Goal: Information Seeking & Learning: Understand process/instructions

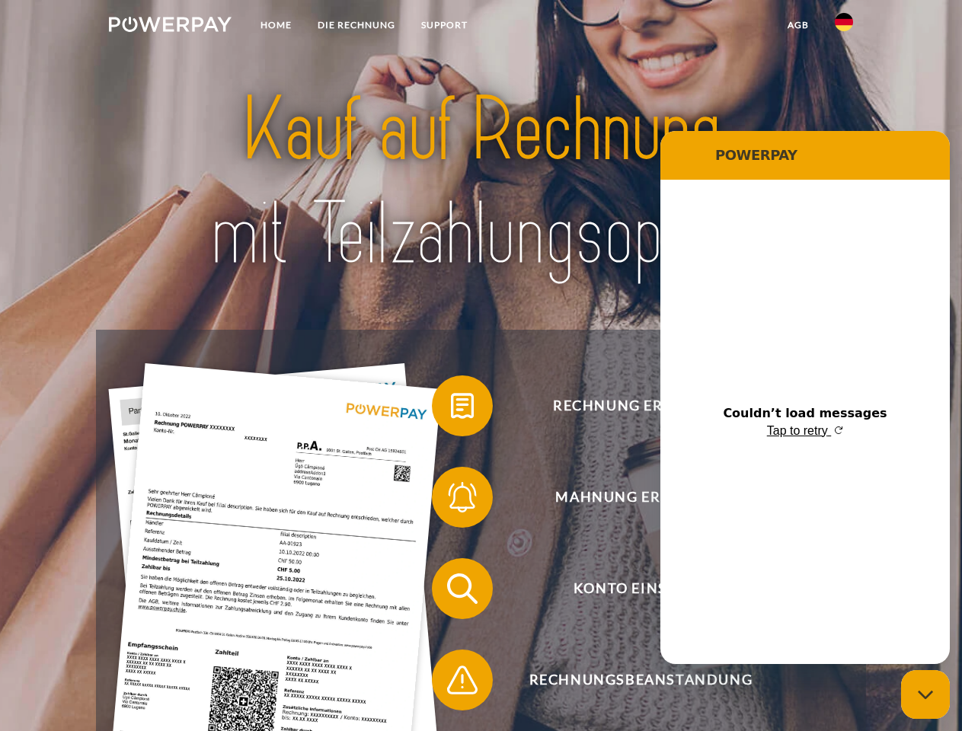
click at [170, 27] on img at bounding box center [170, 24] width 123 height 15
click at [844, 27] on img at bounding box center [843, 22] width 18 height 18
click at [797, 25] on link "agb" at bounding box center [797, 24] width 47 height 27
click at [451, 409] on span at bounding box center [439, 406] width 76 height 76
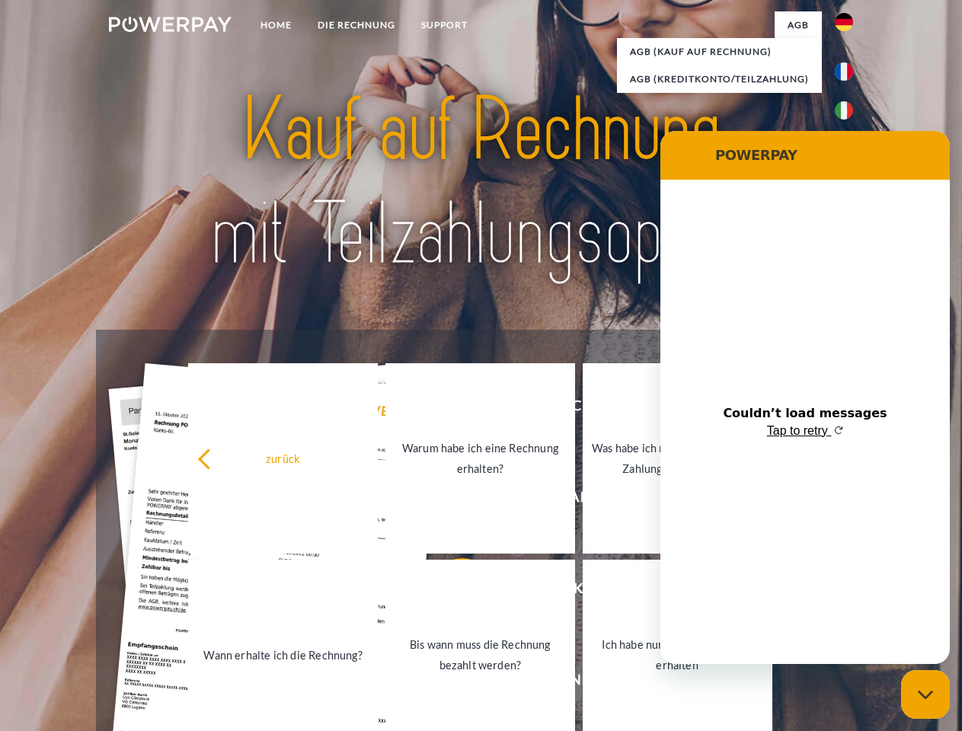
click at [451, 500] on div "zurück Warum habe ich eine Rechnung erhalten? Was habe ich noch offen, ist mein…" at bounding box center [480, 556] width 615 height 393
click at [451, 592] on link "Bis wann muss die Rechnung bezahlt werden?" at bounding box center [480, 655] width 190 height 190
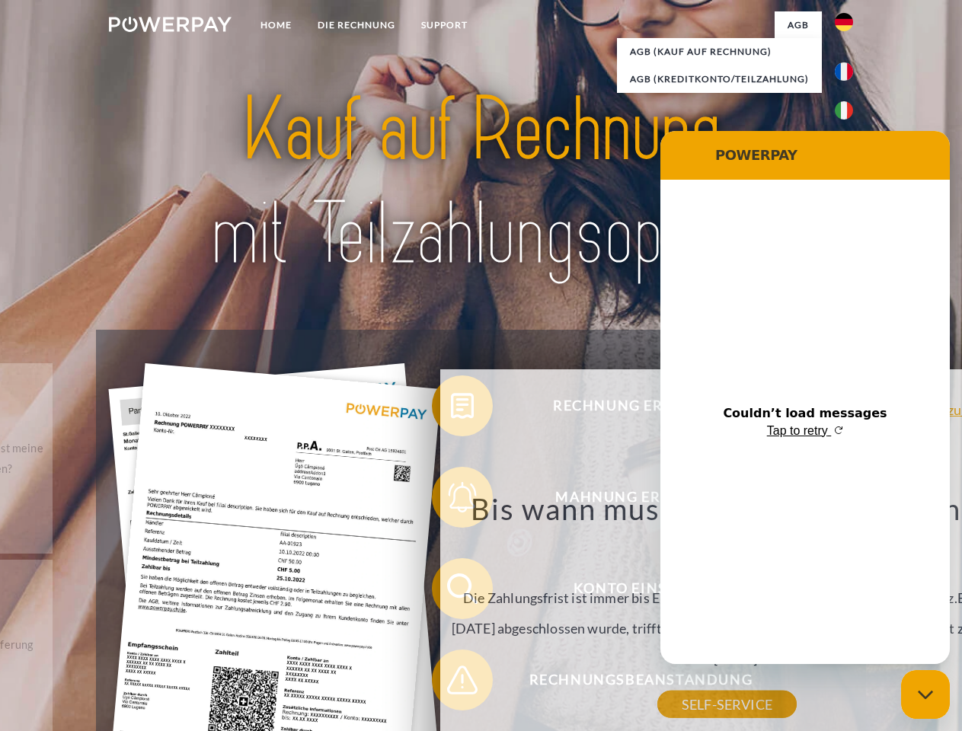
click at [451, 683] on div "Bis wann muss die Rechnung bezahlt werden? Die Zahlungsfrist ist immer bis Ende…" at bounding box center [727, 597] width 556 height 214
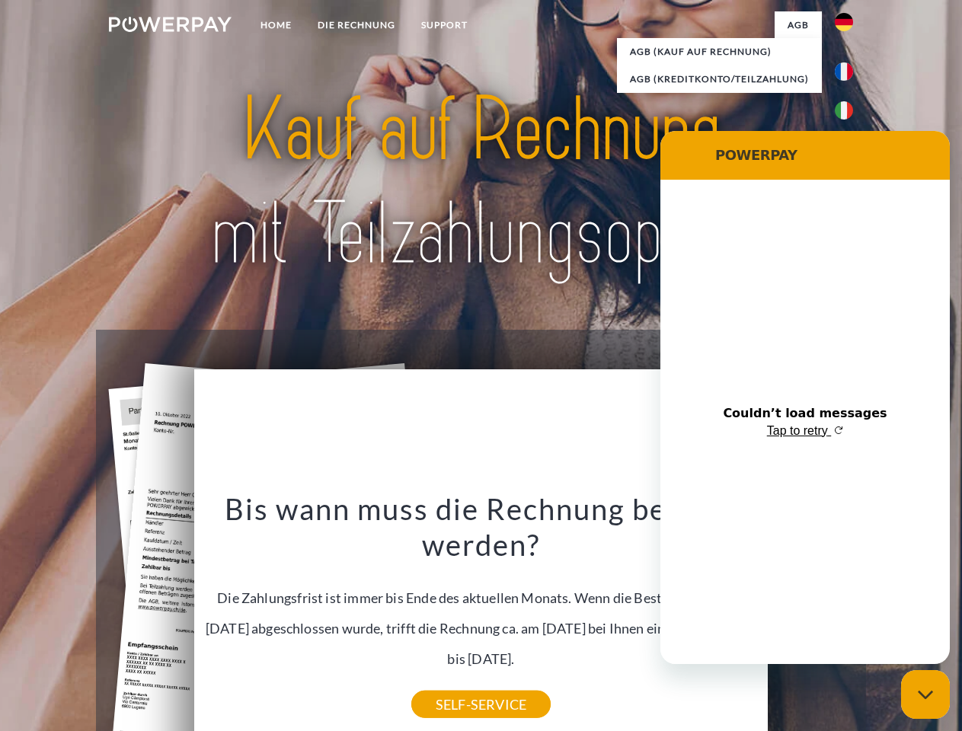
click at [925, 694] on icon "Close messaging window" at bounding box center [925, 695] width 16 height 10
